Goal: Navigation & Orientation: Find specific page/section

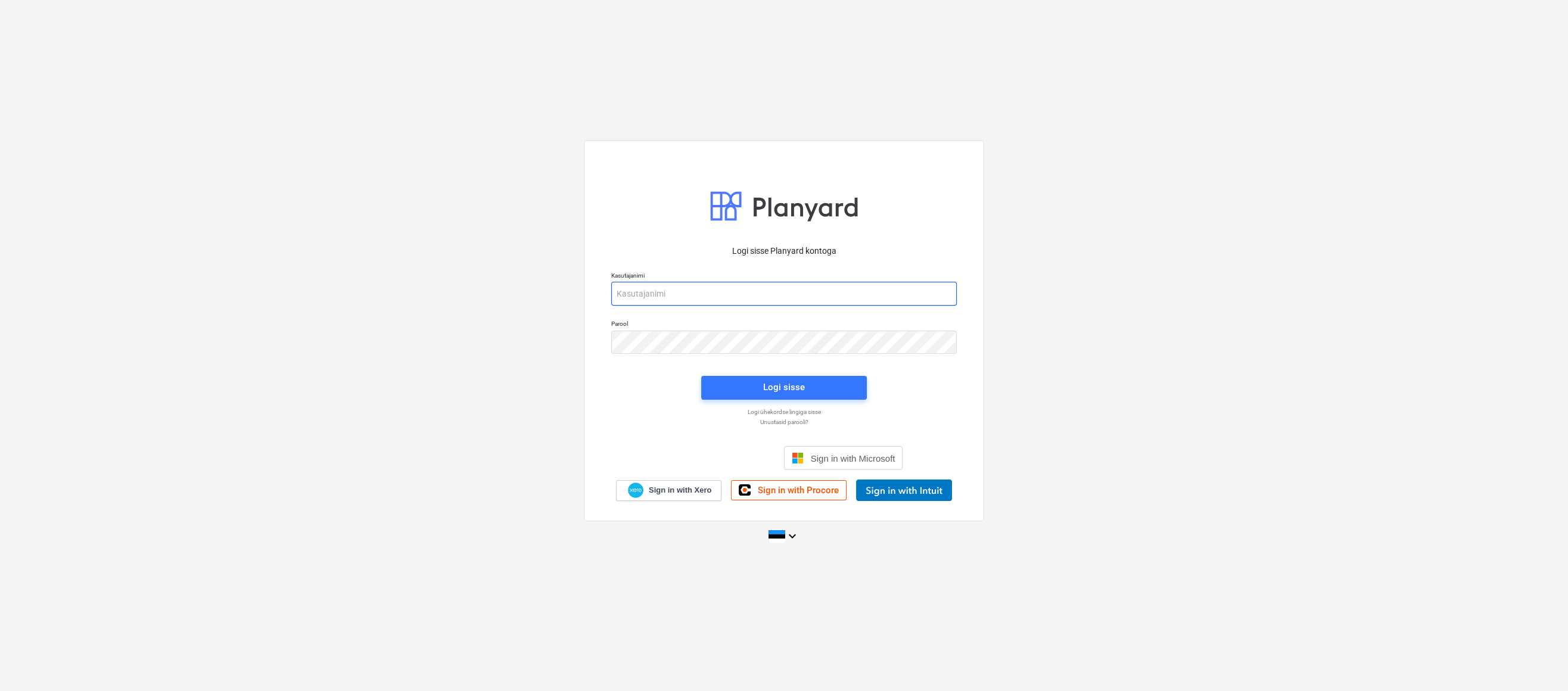
click at [652, 291] on input "email" at bounding box center [784, 293] width 346 height 24
type input "[EMAIL_ADDRESS][DOMAIN_NAME]"
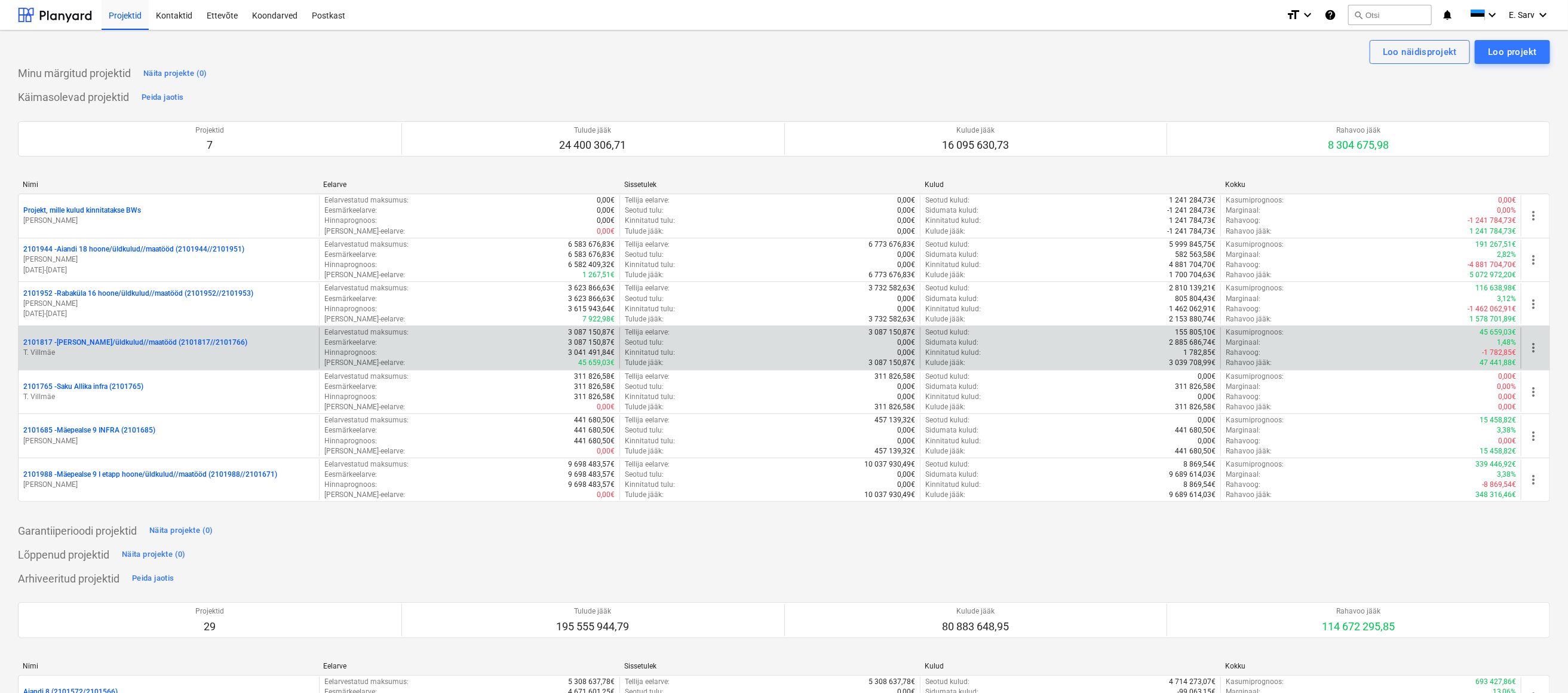
click at [112, 342] on p "2101817 - [PERSON_NAME]/üldkulud//maatööd (2101817//2101766)" at bounding box center [135, 343] width 224 height 11
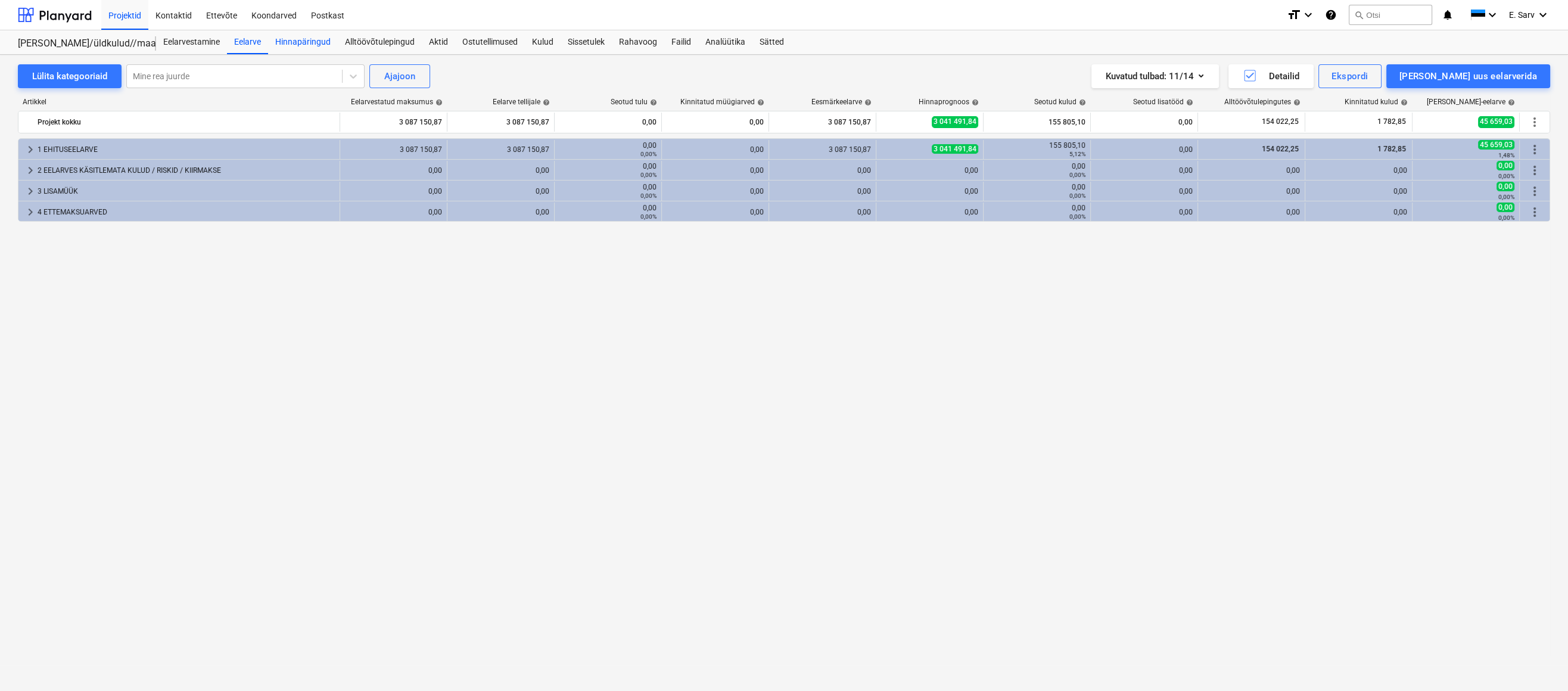
click at [295, 40] on div "Hinnapäringud" at bounding box center [303, 43] width 70 height 24
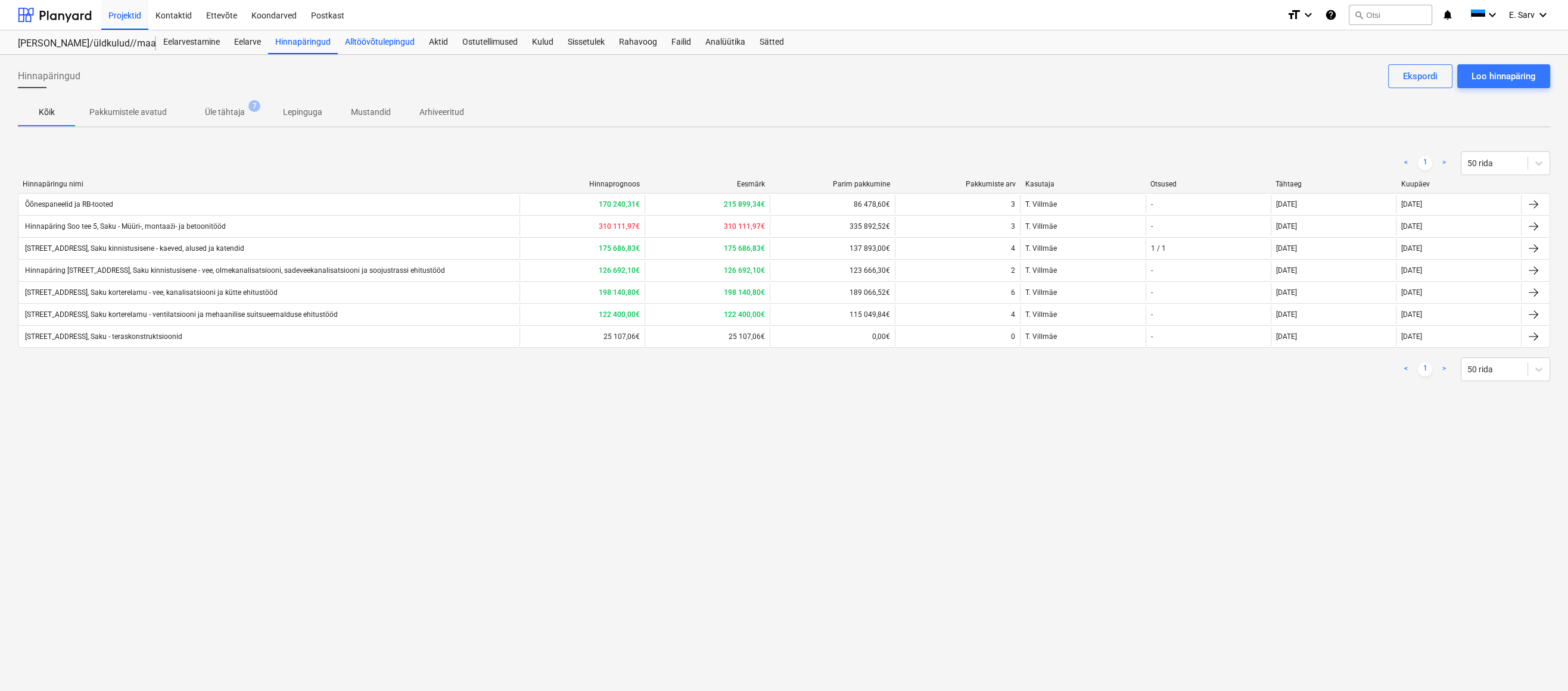
click at [373, 43] on div "Alltöövõtulepingud" at bounding box center [380, 43] width 84 height 24
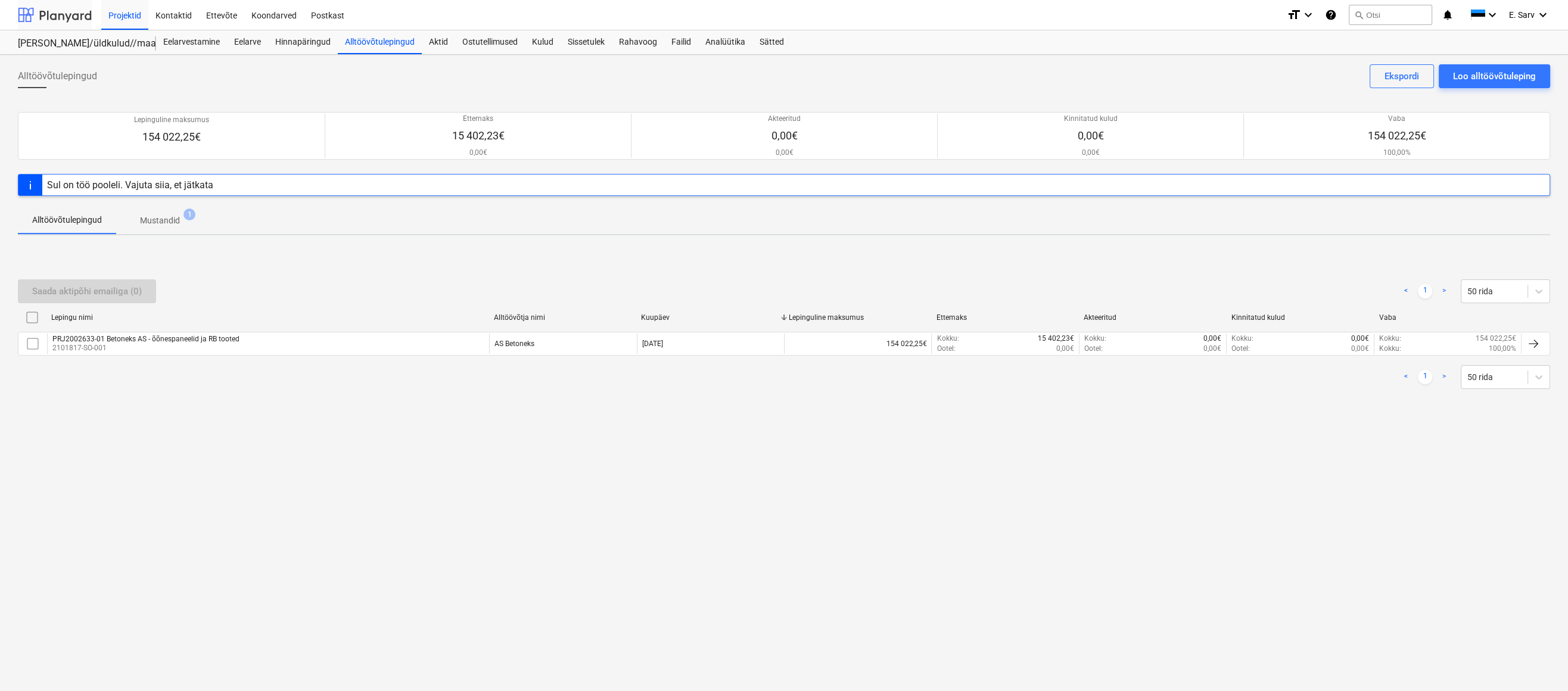
click at [55, 12] on div at bounding box center [55, 15] width 74 height 30
